Goal: Use online tool/utility: Utilize a website feature to perform a specific function

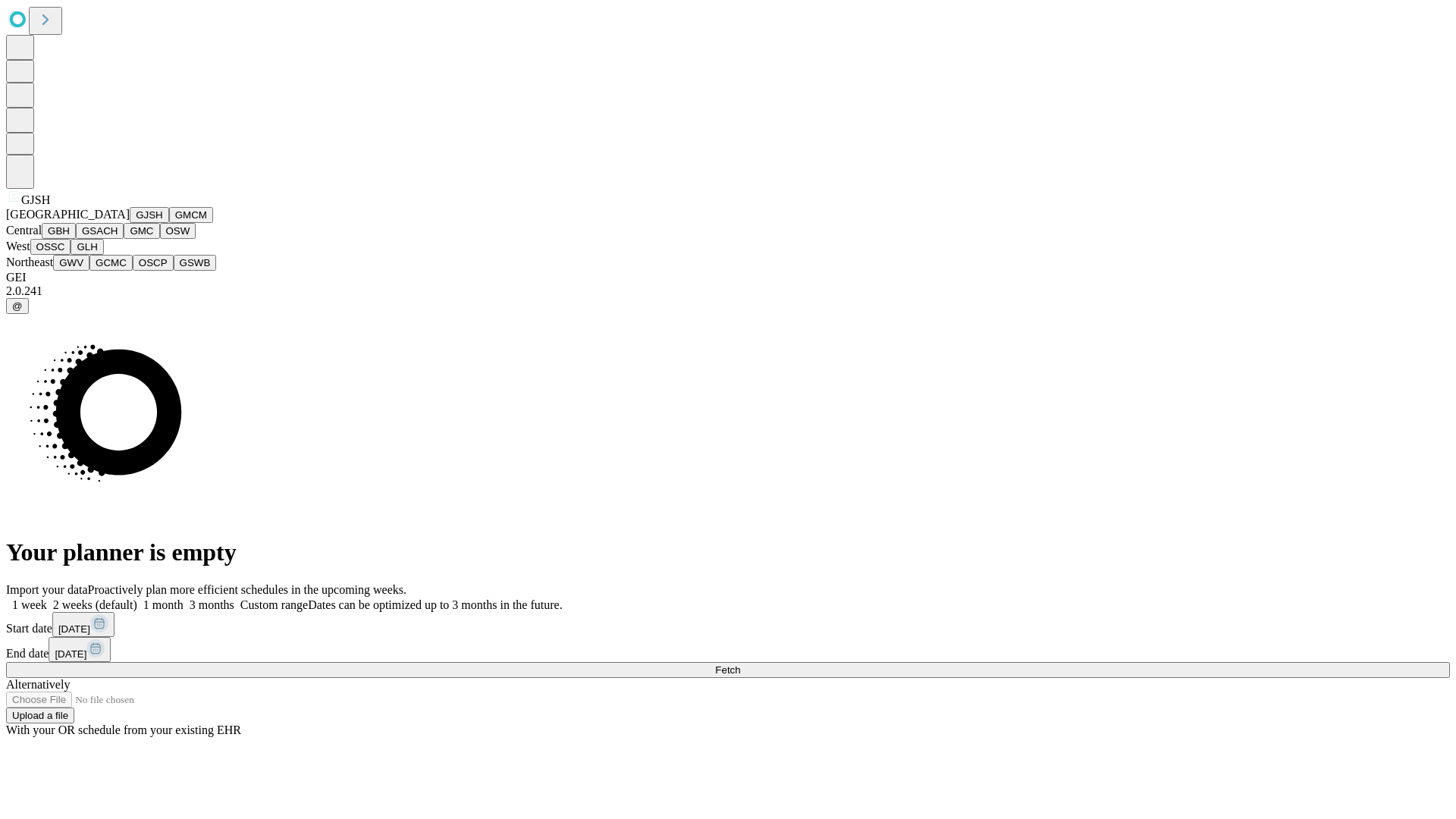
click at [130, 222] on button "GJSH" at bounding box center [149, 215] width 39 height 16
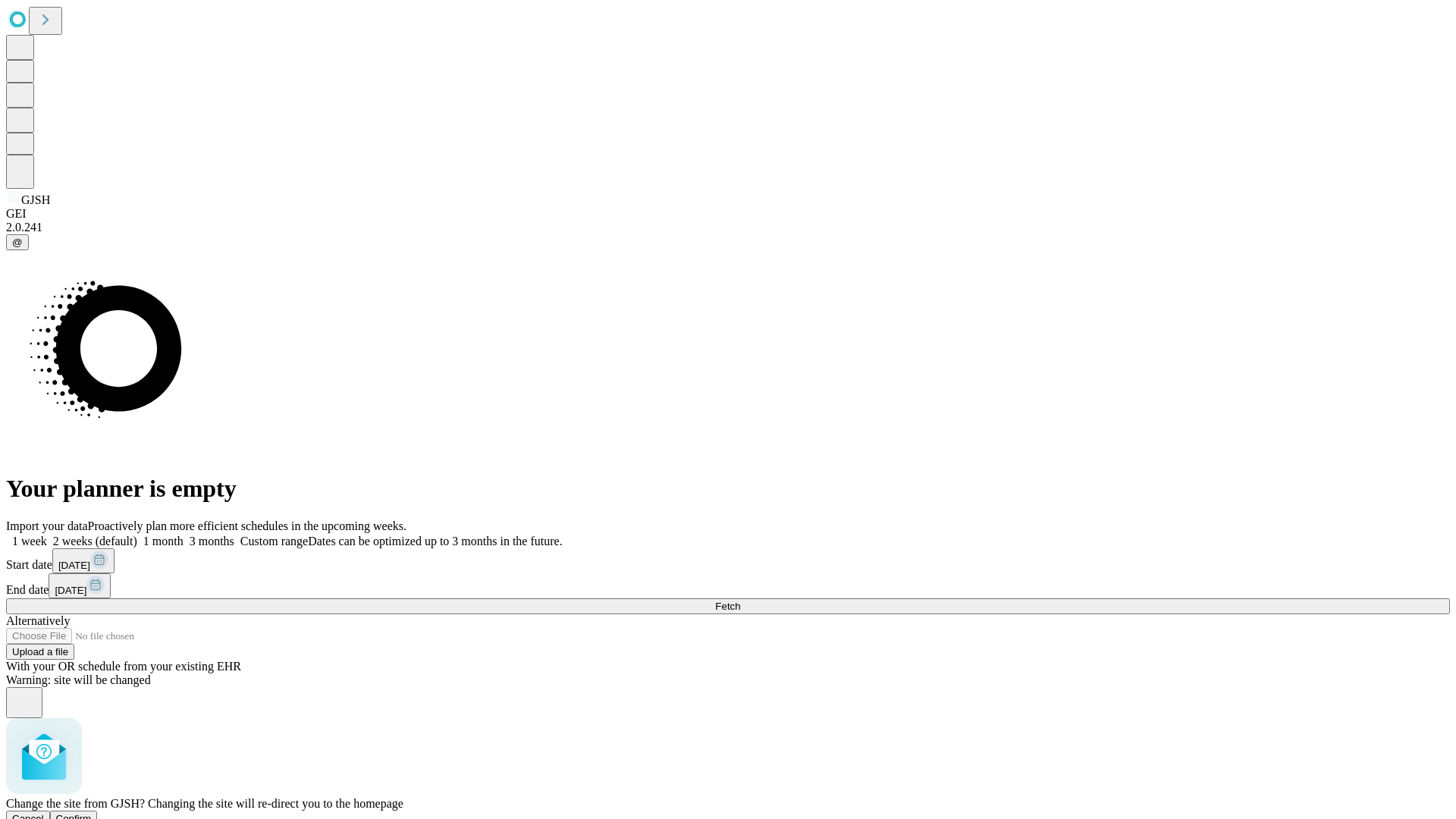
click at [92, 813] on span "Confirm" at bounding box center [74, 818] width 36 height 11
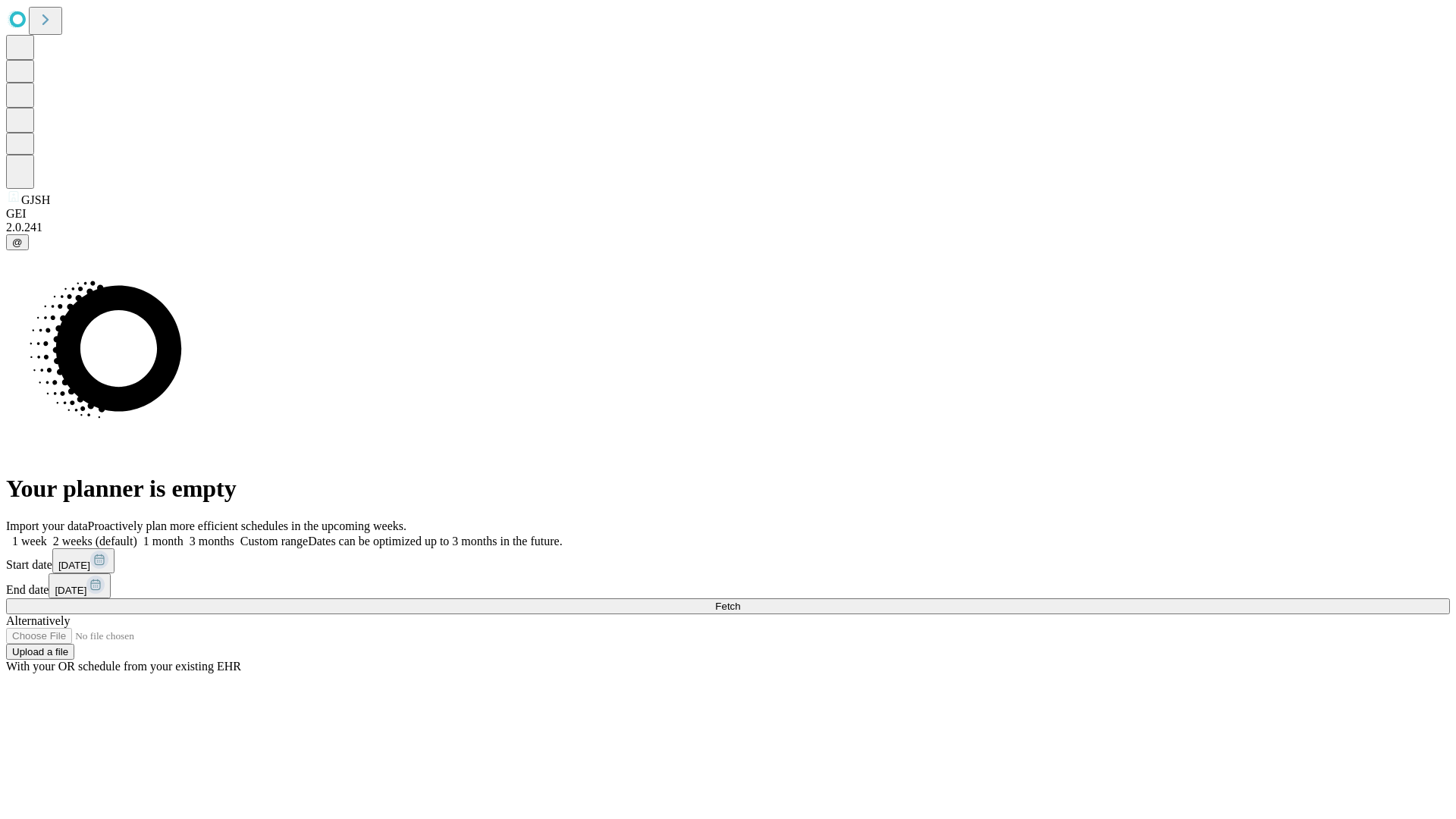
click at [183, 534] on label "1 month" at bounding box center [160, 540] width 46 height 13
click at [740, 601] on span "Fetch" at bounding box center [727, 606] width 25 height 11
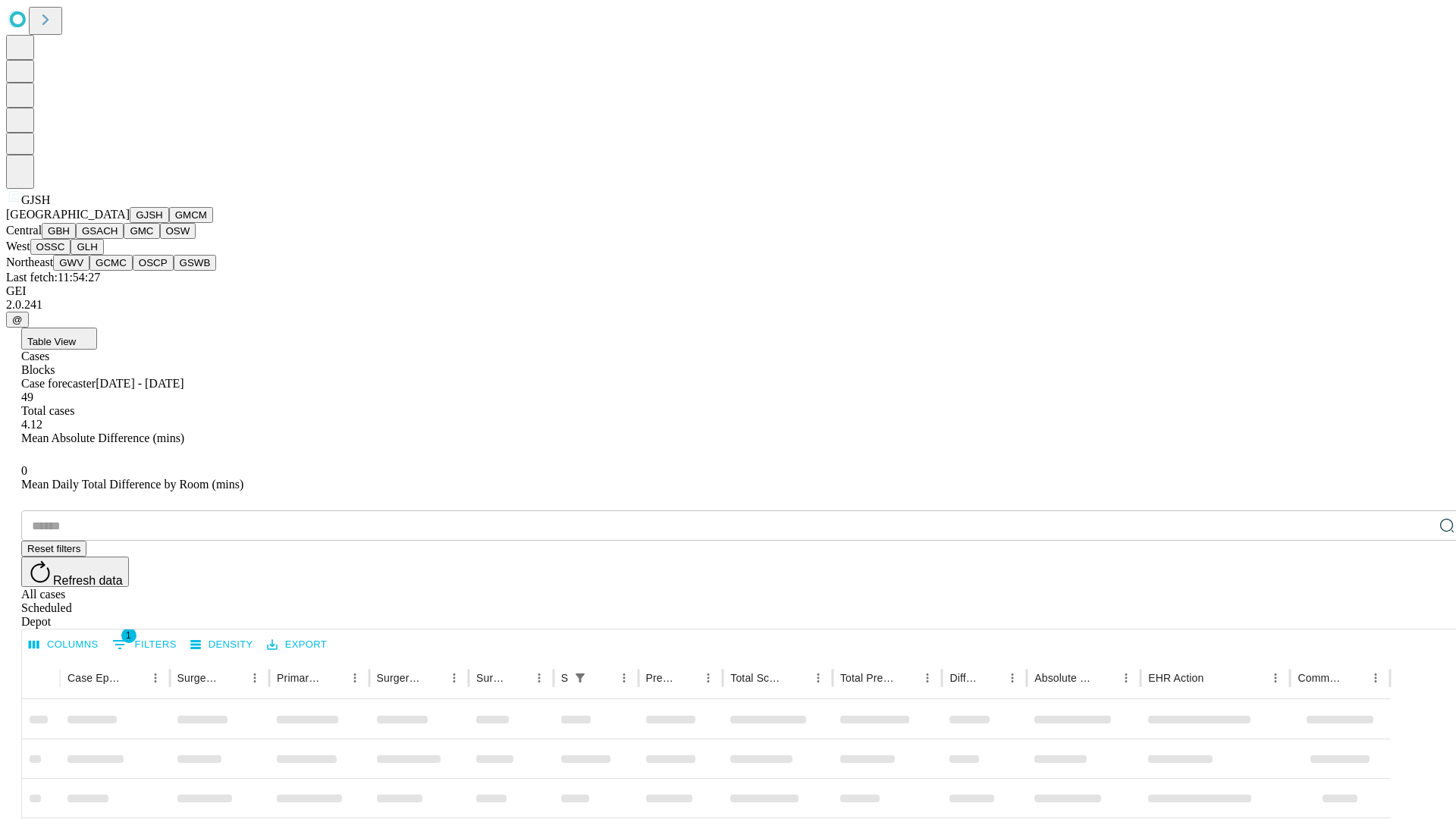
click at [169, 222] on button "GMCM" at bounding box center [191, 215] width 44 height 16
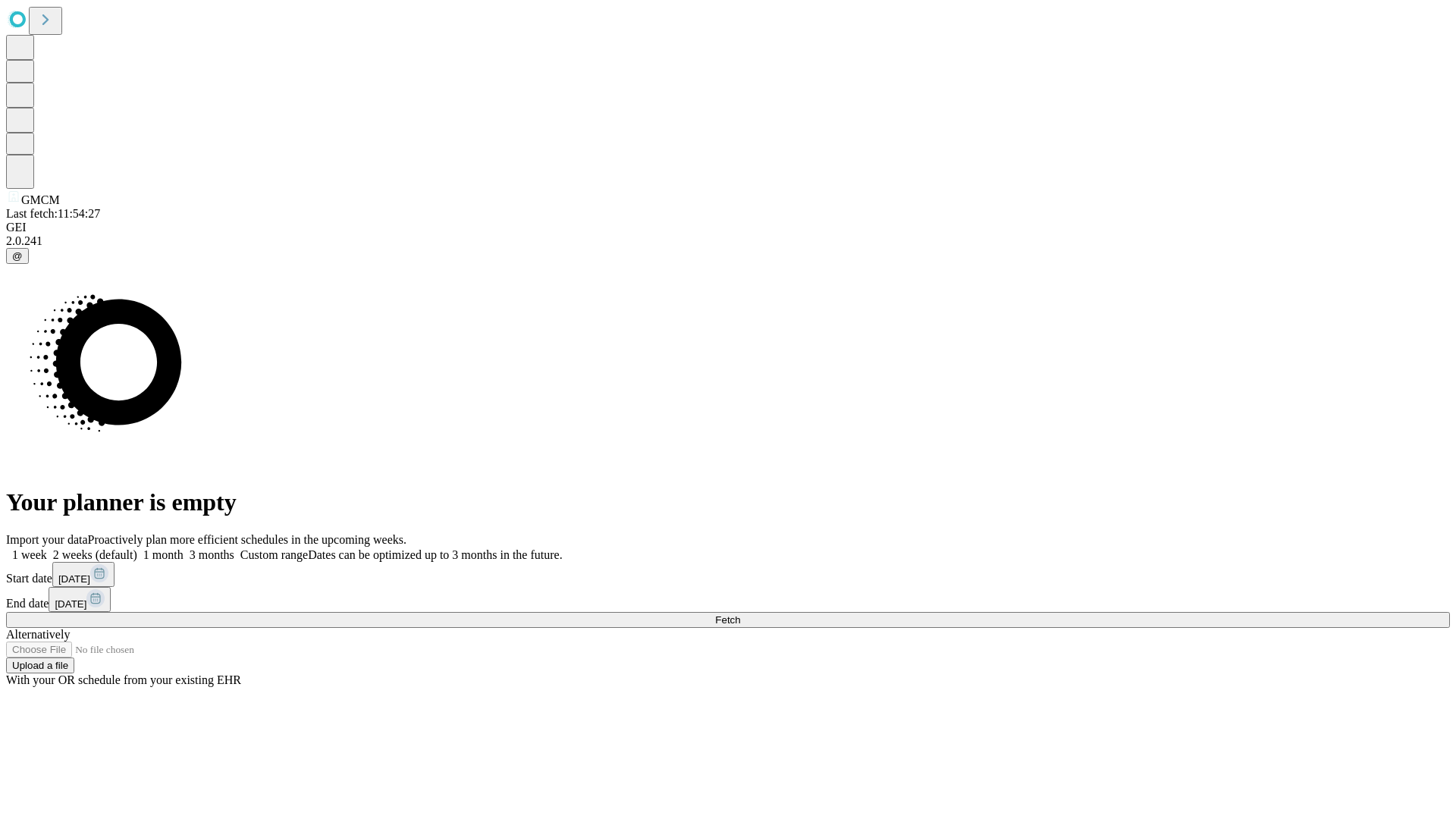
click at [183, 548] on label "1 month" at bounding box center [160, 554] width 46 height 13
click at [740, 614] on span "Fetch" at bounding box center [727, 619] width 25 height 11
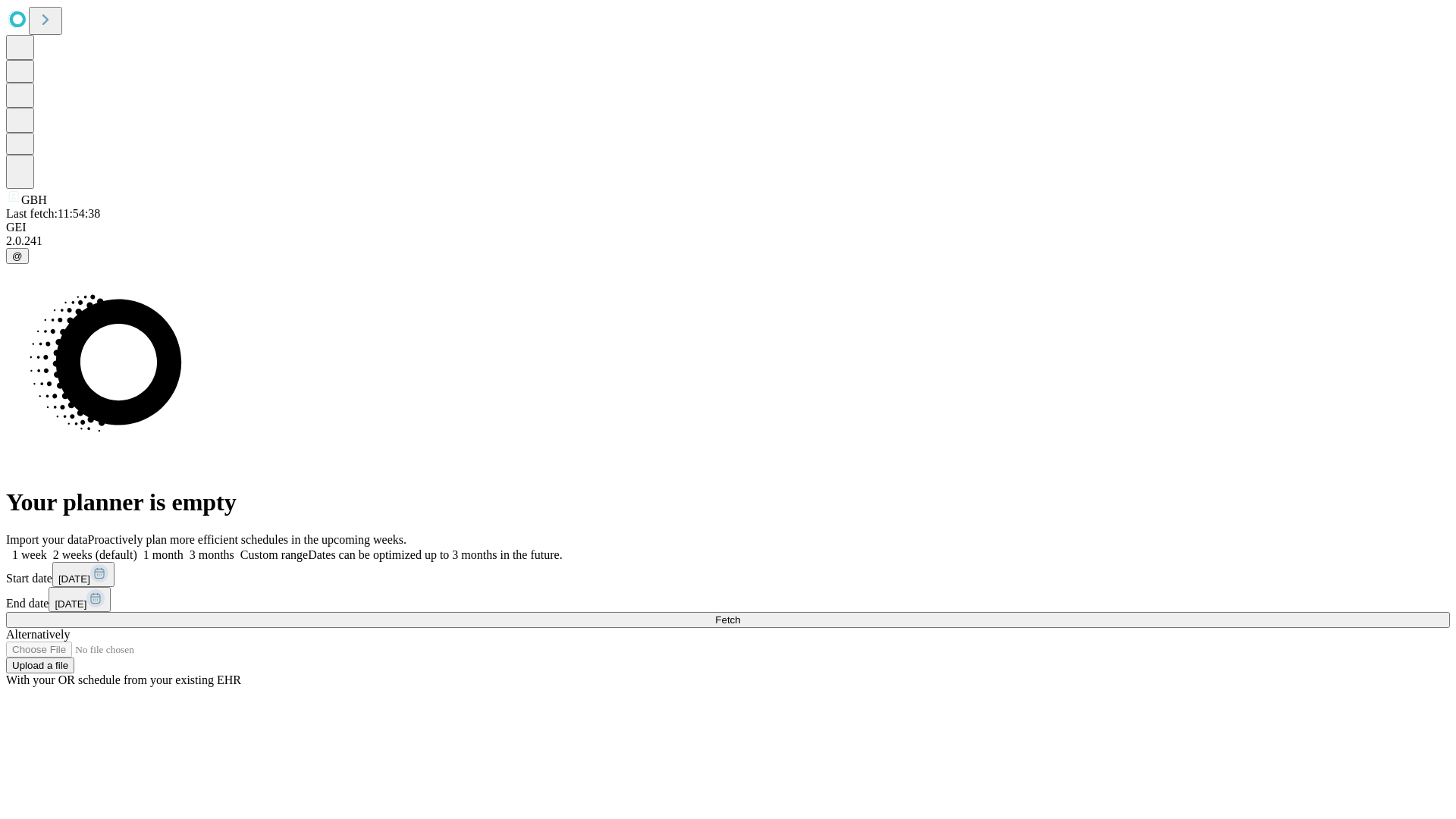
click at [740, 614] on span "Fetch" at bounding box center [727, 619] width 25 height 11
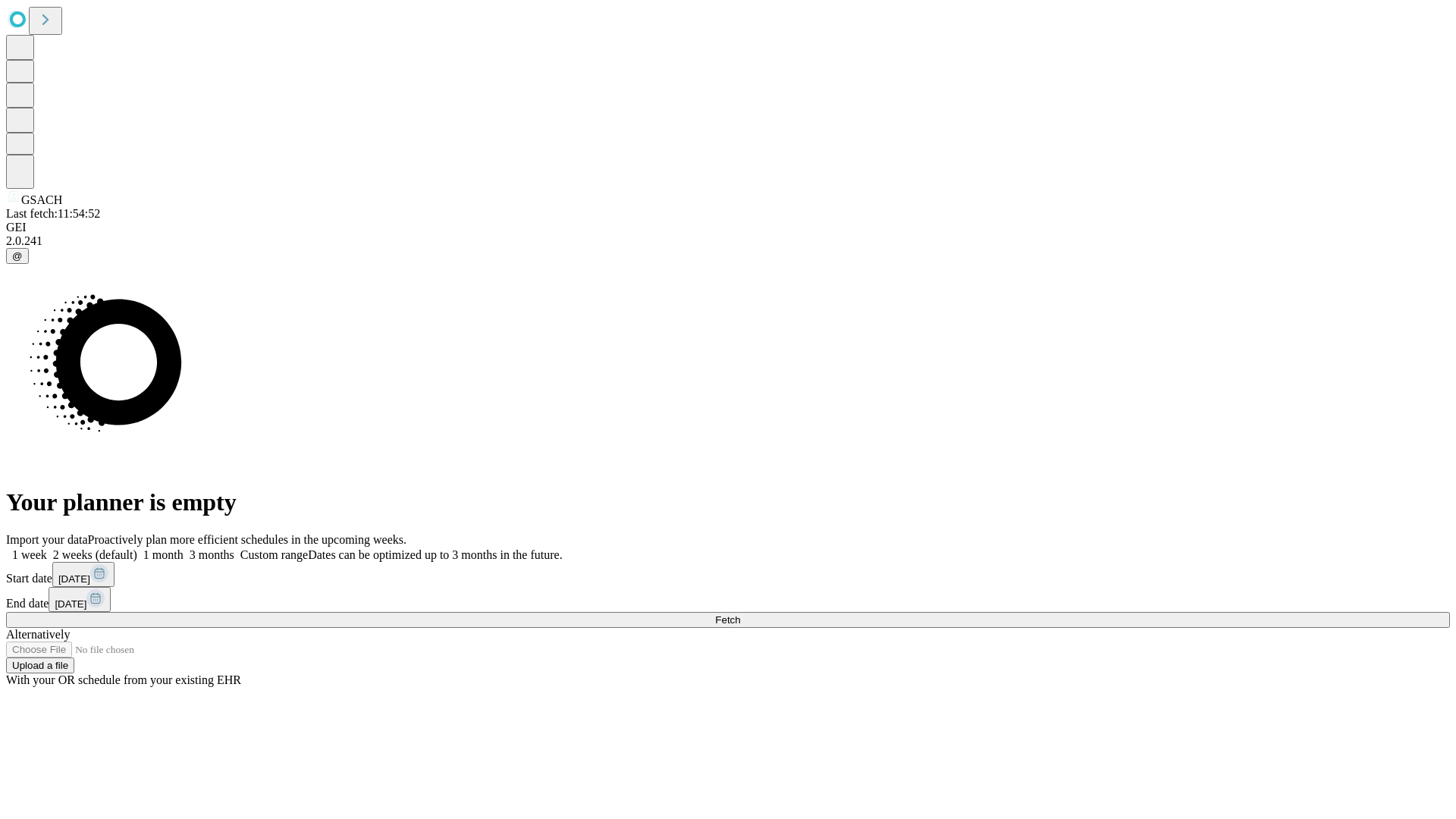
click at [183, 548] on label "1 month" at bounding box center [160, 554] width 46 height 13
click at [740, 614] on span "Fetch" at bounding box center [727, 619] width 25 height 11
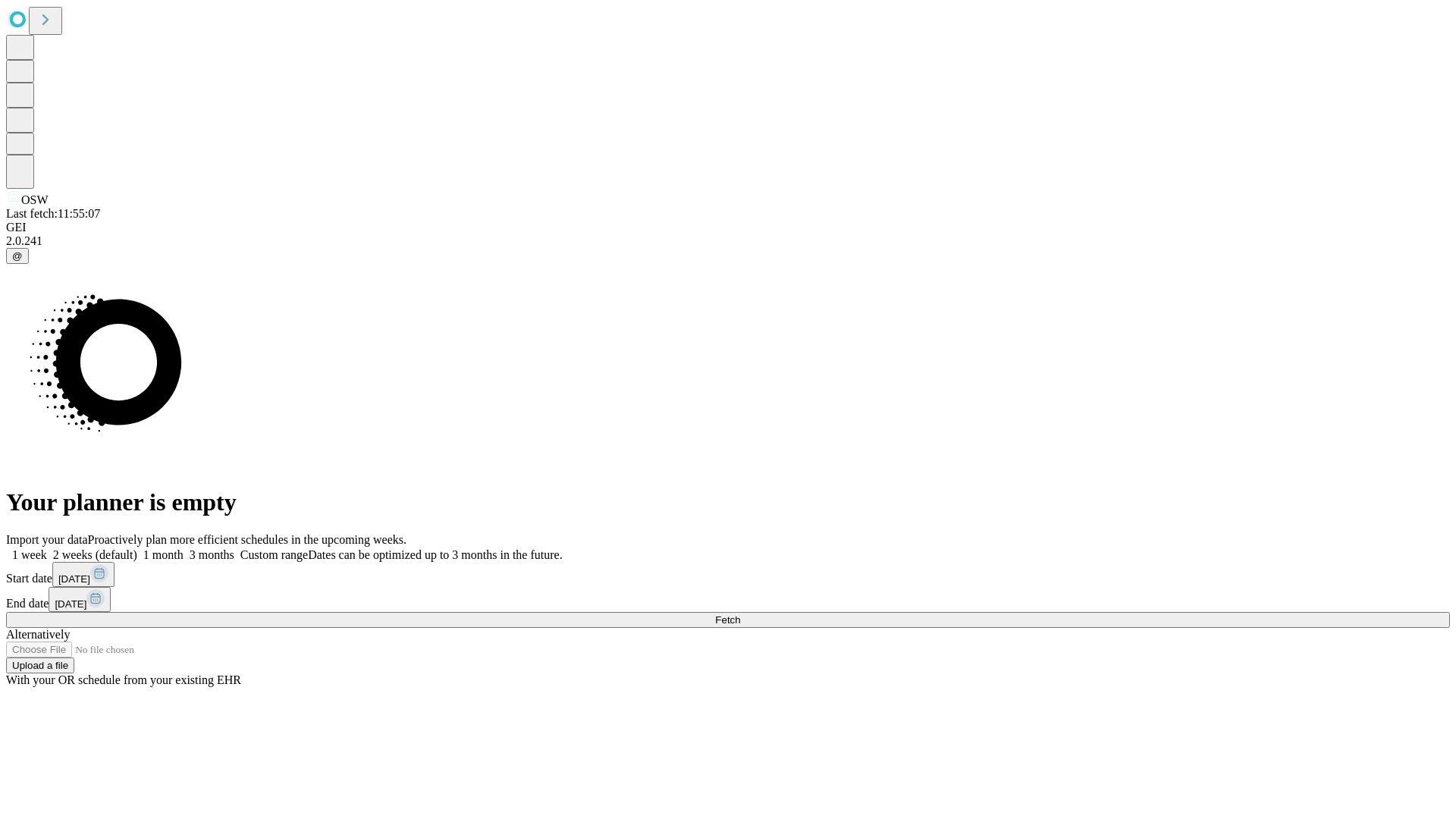
click at [740, 614] on span "Fetch" at bounding box center [727, 619] width 25 height 11
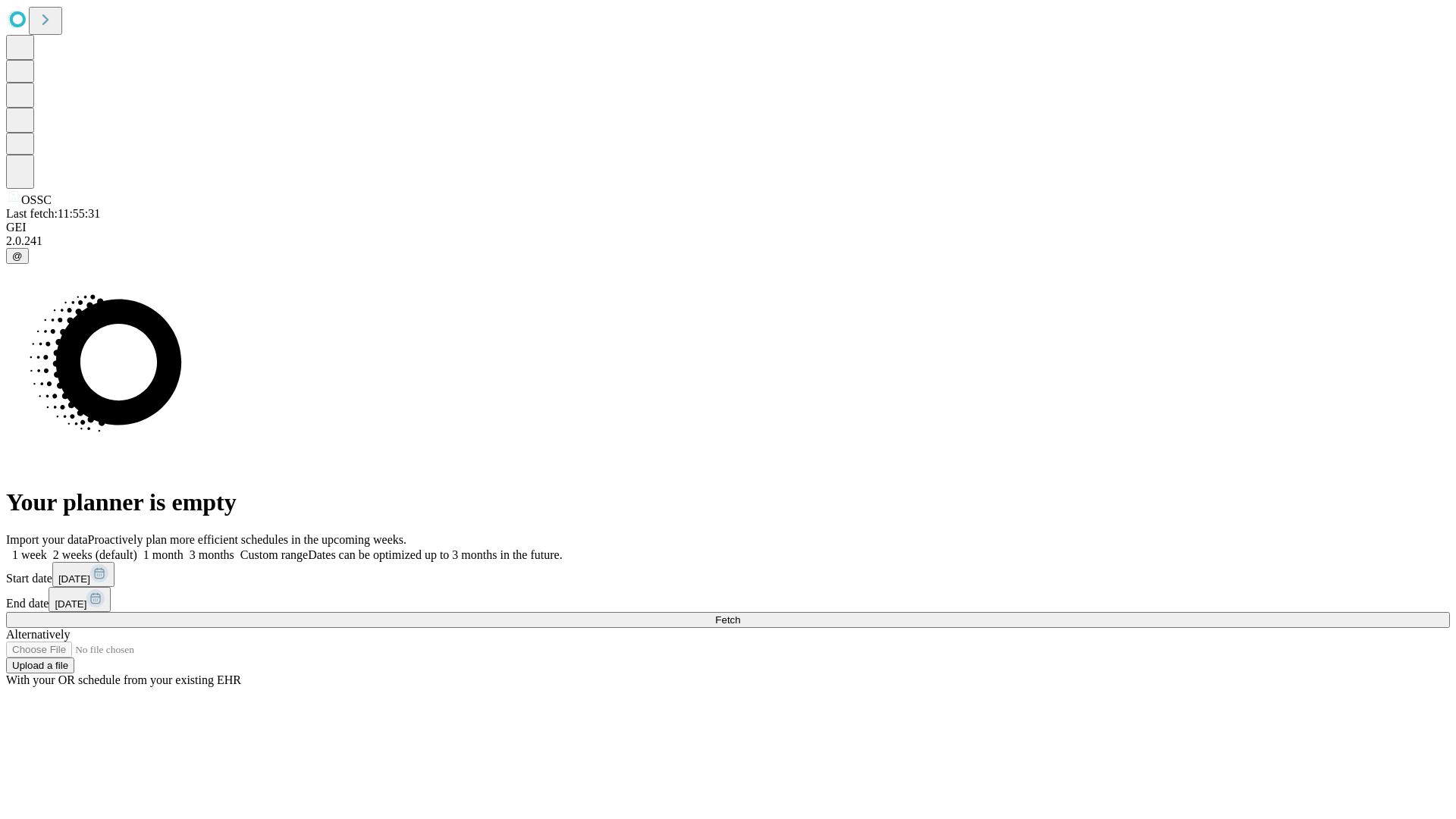
click at [183, 548] on label "1 month" at bounding box center [160, 554] width 46 height 13
click at [740, 614] on span "Fetch" at bounding box center [727, 619] width 25 height 11
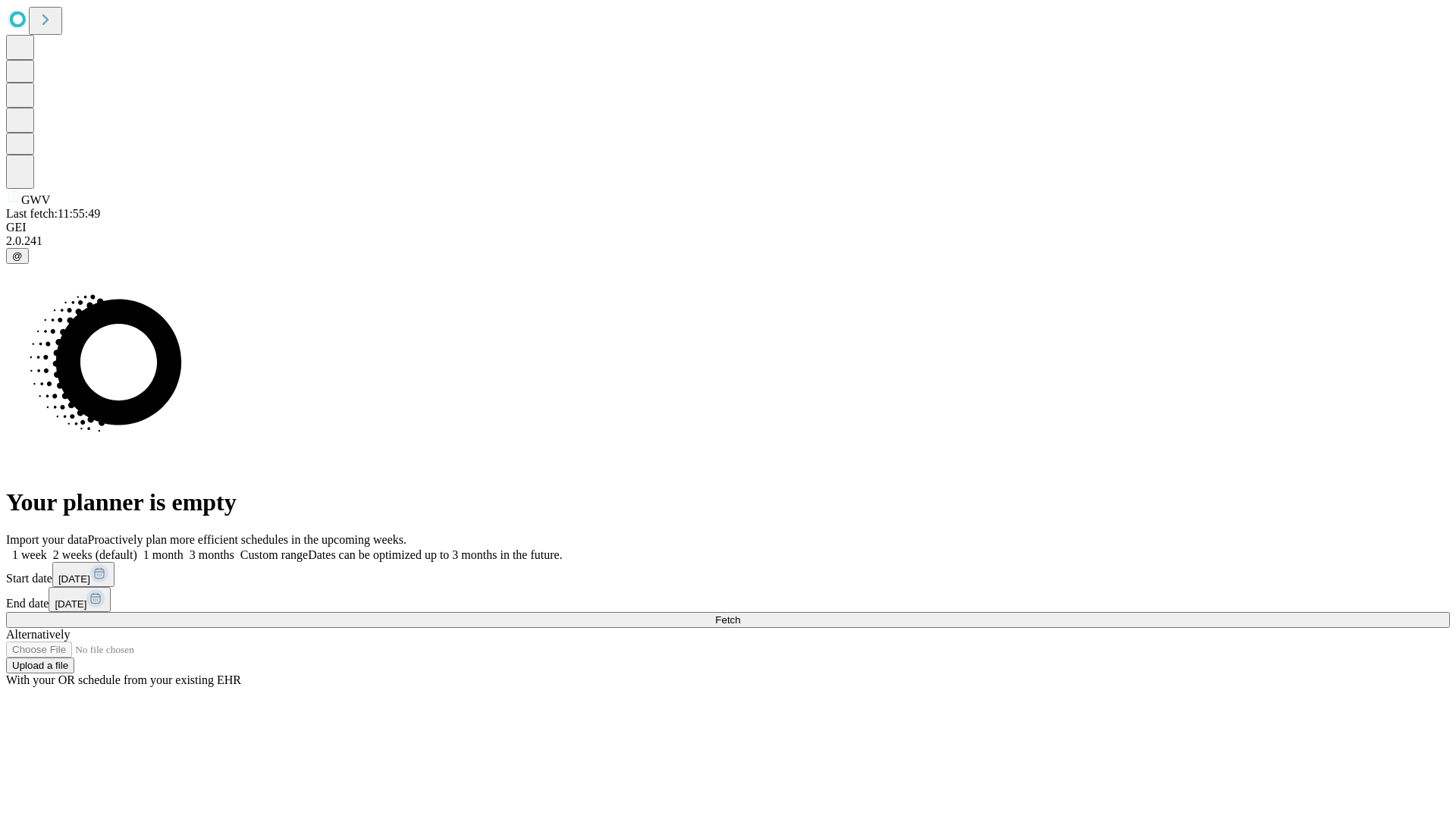
click at [183, 548] on label "1 month" at bounding box center [160, 554] width 46 height 13
click at [740, 614] on span "Fetch" at bounding box center [727, 619] width 25 height 11
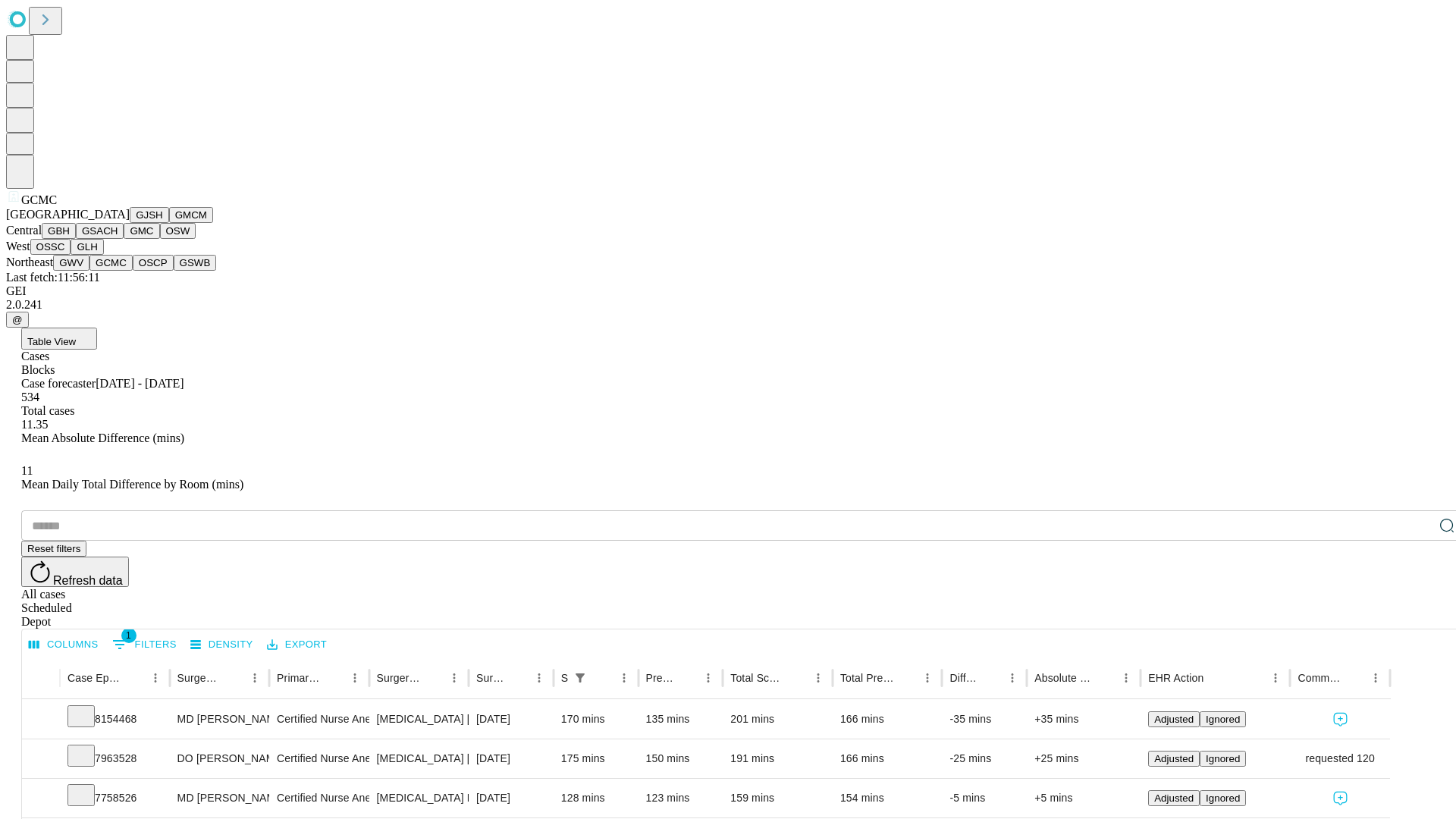
click at [132, 271] on button "OSCP" at bounding box center [152, 263] width 41 height 16
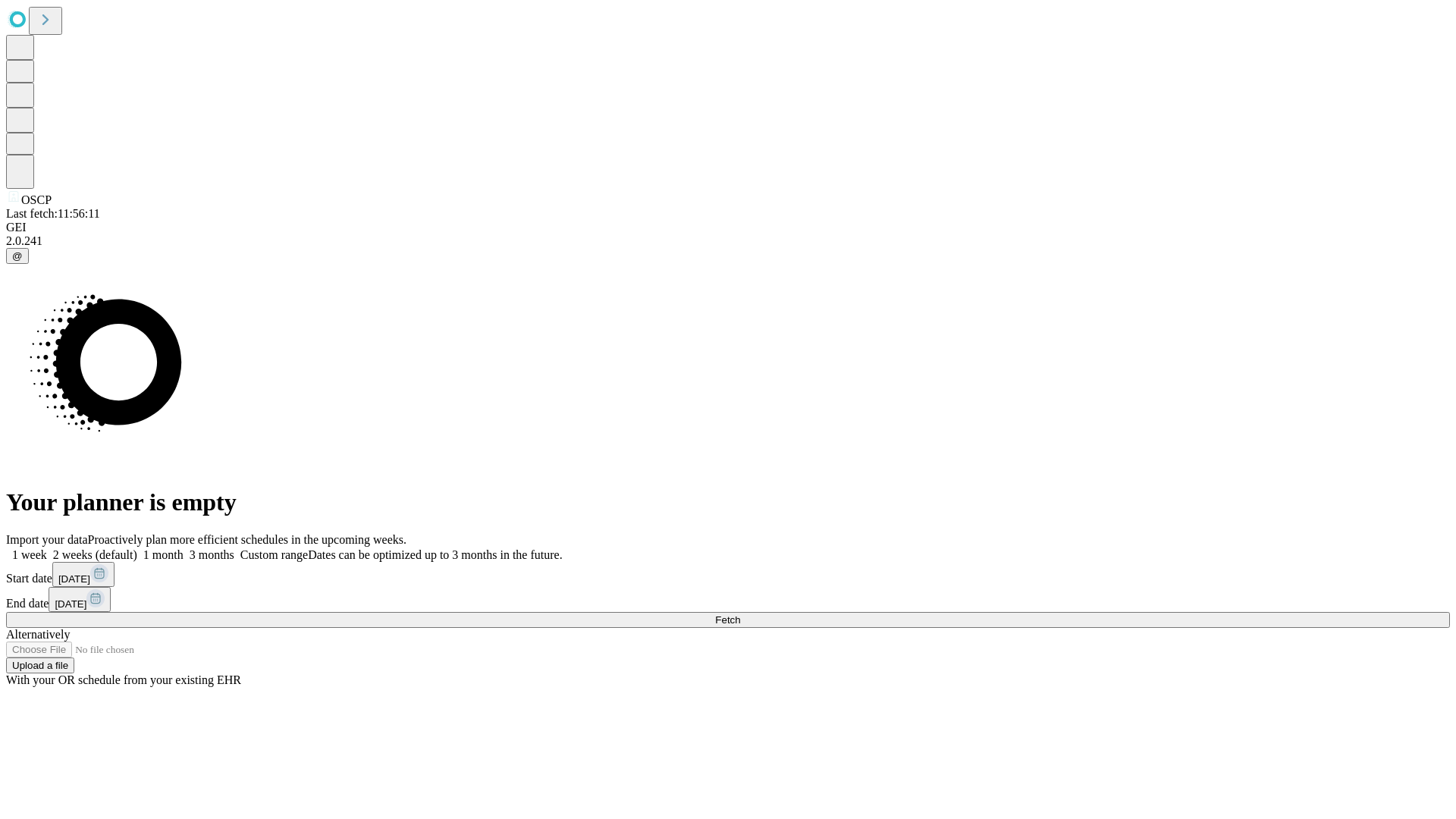
click at [183, 548] on label "1 month" at bounding box center [160, 554] width 46 height 13
click at [740, 614] on span "Fetch" at bounding box center [727, 619] width 25 height 11
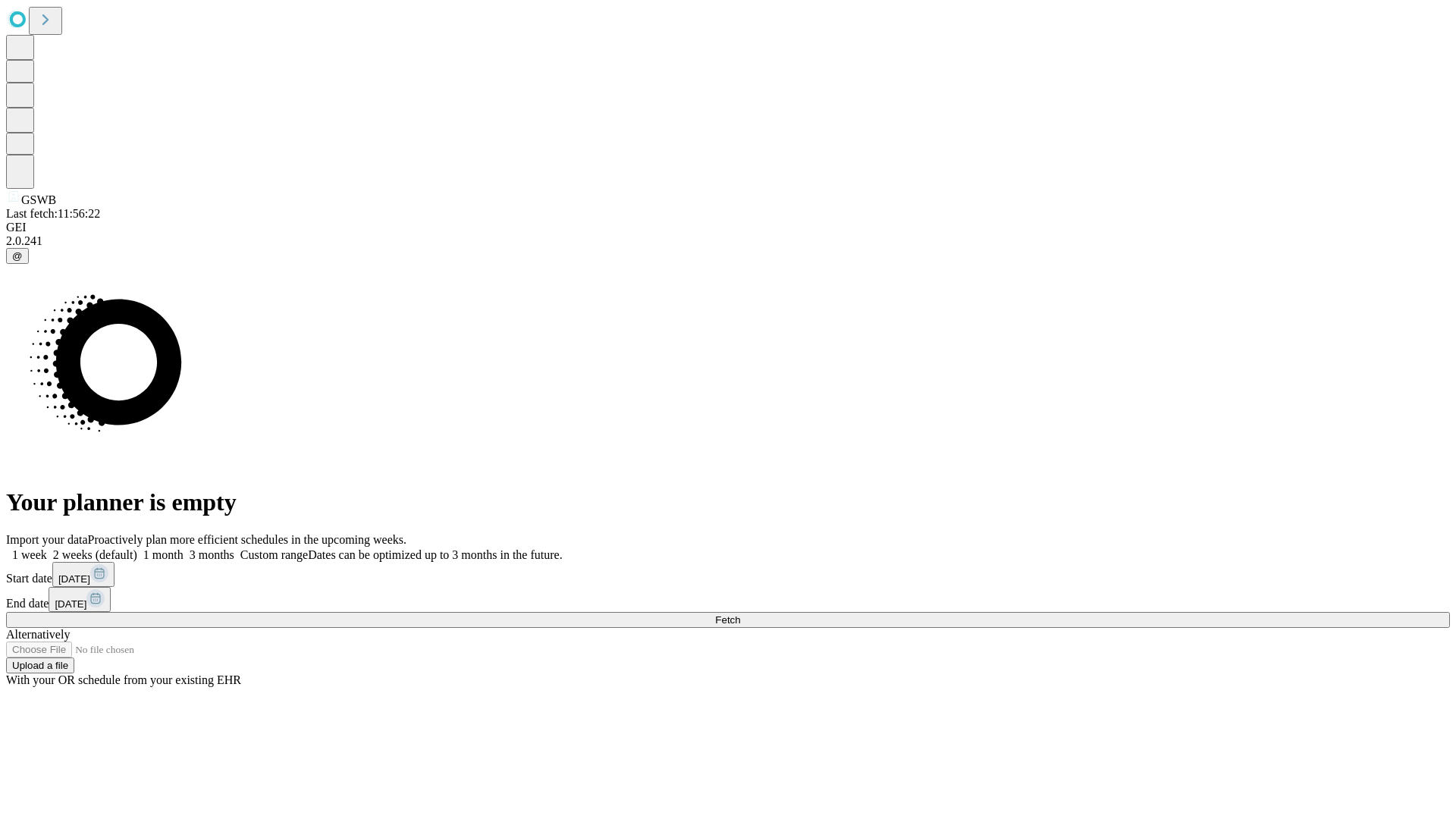
click at [183, 548] on label "1 month" at bounding box center [160, 554] width 46 height 13
click at [740, 614] on span "Fetch" at bounding box center [727, 619] width 25 height 11
